Goal: Task Accomplishment & Management: Complete application form

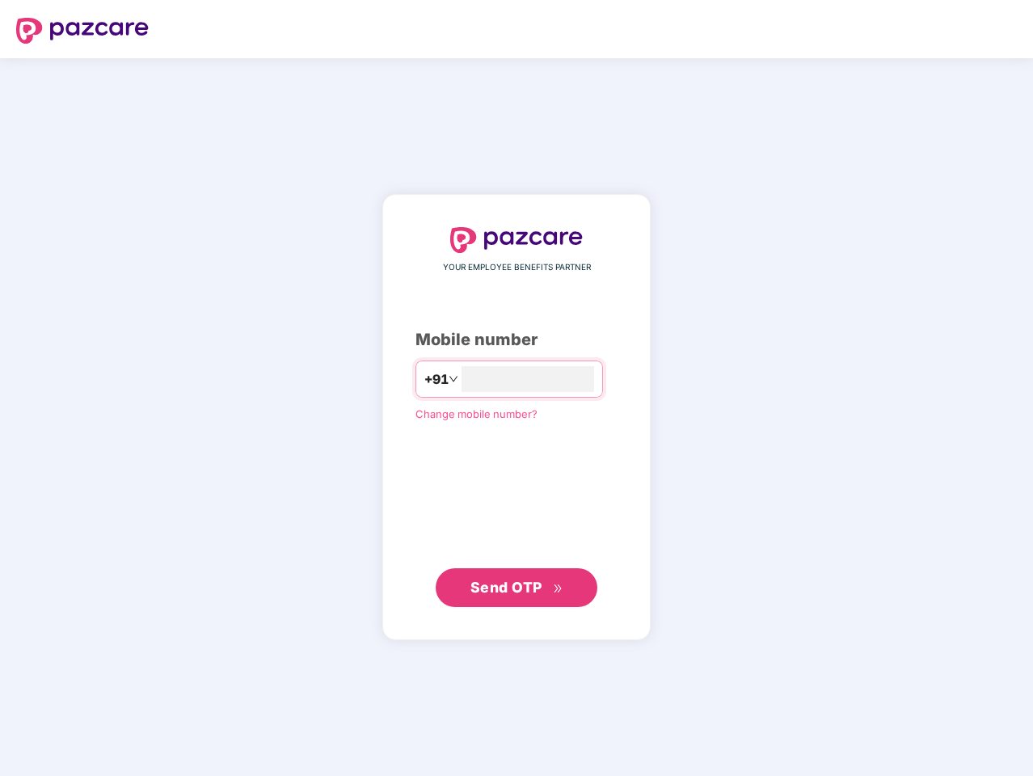
click at [516, 388] on input "number" at bounding box center [527, 379] width 132 height 26
click at [82, 31] on img at bounding box center [82, 31] width 132 height 26
click at [424, 379] on span "+91" at bounding box center [436, 379] width 24 height 20
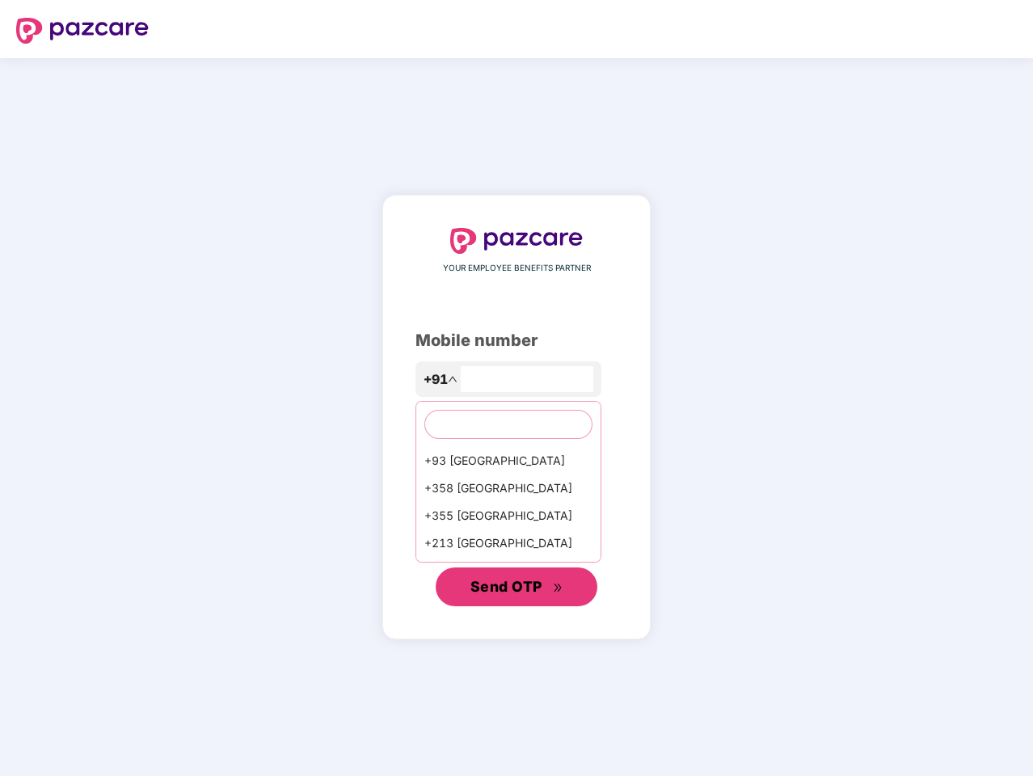
click at [516, 587] on span "Send OTP" at bounding box center [506, 586] width 72 height 17
